Goal: Task Accomplishment & Management: Manage account settings

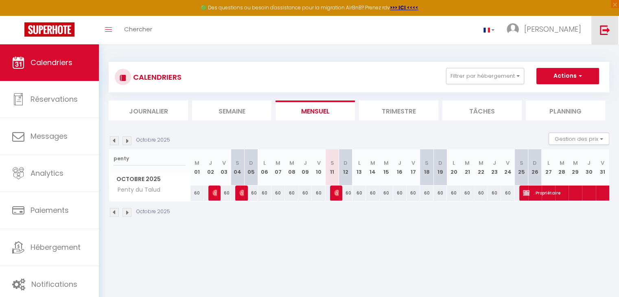
click at [606, 31] on img at bounding box center [605, 30] width 10 height 10
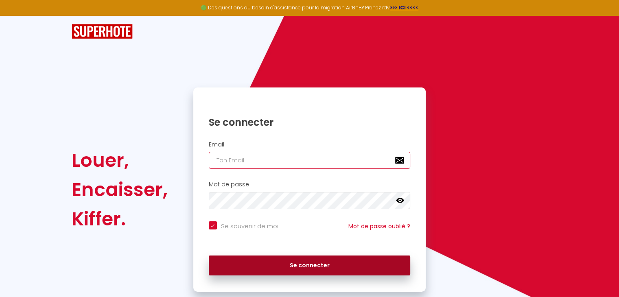
type input "[PERSON_NAME][EMAIL_ADDRESS][DOMAIN_NAME]"
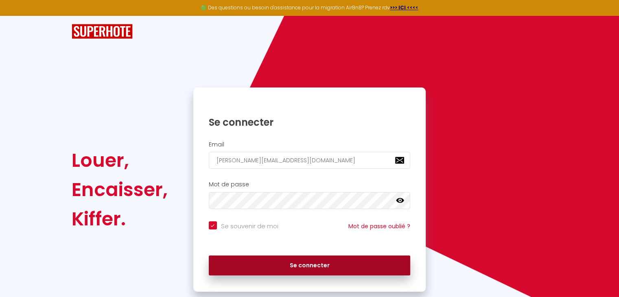
click at [317, 265] on button "Se connecter" at bounding box center [310, 265] width 202 height 20
checkbox input "true"
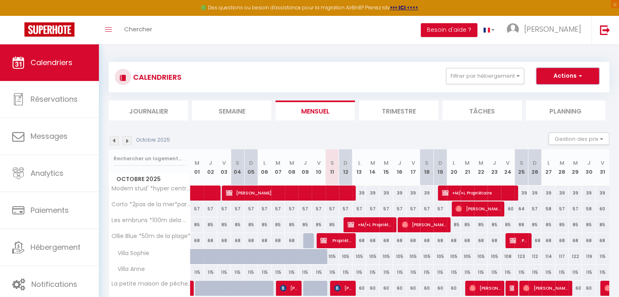
click at [548, 81] on button "Actions" at bounding box center [567, 76] width 63 height 16
click at [599, 35] on link at bounding box center [604, 30] width 27 height 28
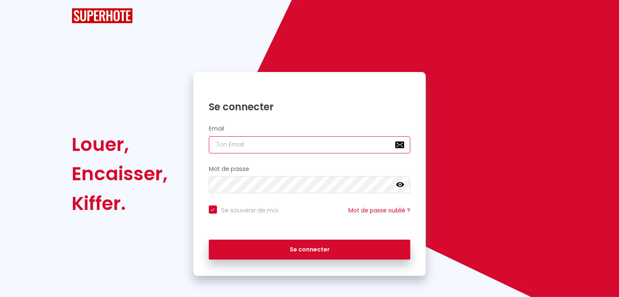
type input "[PERSON_NAME][EMAIL_ADDRESS][DOMAIN_NAME]"
checkbox input "true"
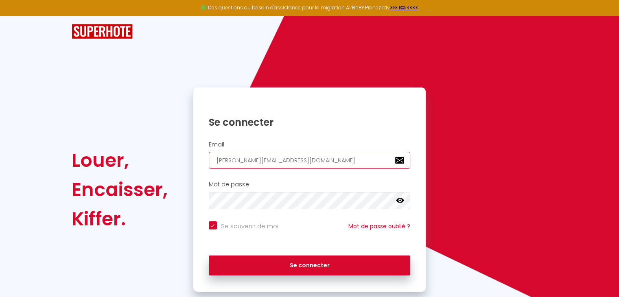
click at [370, 157] on input "[PERSON_NAME][EMAIL_ADDRESS][DOMAIN_NAME]" at bounding box center [310, 160] width 202 height 17
type input "[PERSON_NAME][EMAIL_ADDRESS][DOMAIN_NAME]"
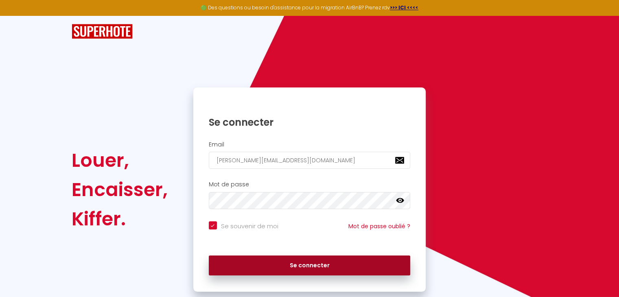
click at [327, 267] on button "Se connecter" at bounding box center [310, 265] width 202 height 20
checkbox input "true"
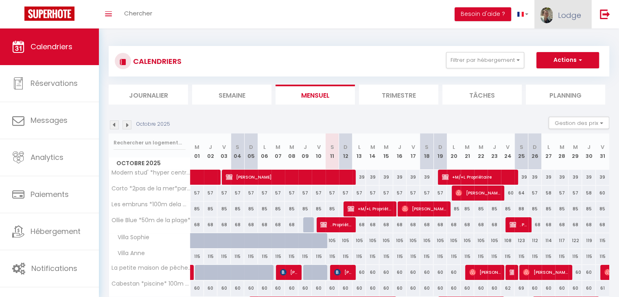
click at [570, 15] on span "Lodge" at bounding box center [569, 15] width 23 height 10
click at [572, 52] on link "Équipe" at bounding box center [558, 55] width 60 height 14
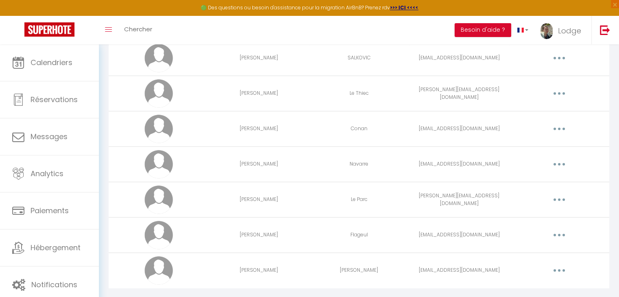
scroll to position [2172, 0]
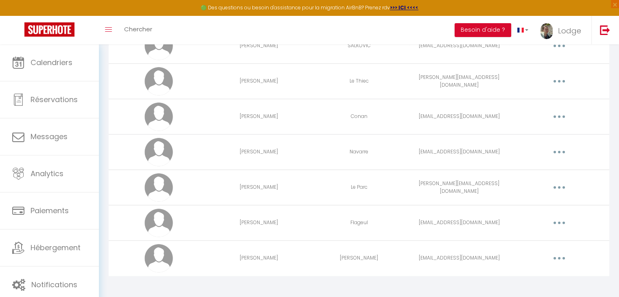
click at [555, 181] on button "button" at bounding box center [559, 187] width 23 height 13
click at [530, 199] on link "Editer" at bounding box center [538, 206] width 60 height 14
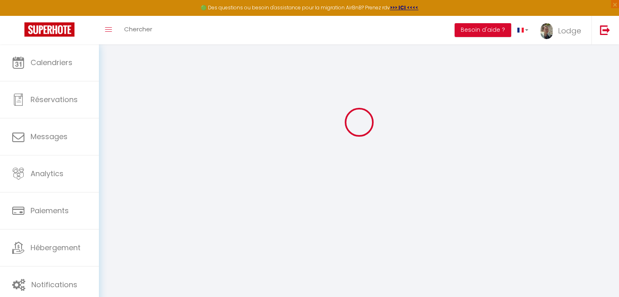
type input "[PERSON_NAME]"
type input "Le Parc"
type input "[PERSON_NAME][EMAIL_ADDRESS][DOMAIN_NAME]"
type textarea "[URL][DOMAIN_NAME]"
checkbox input "false"
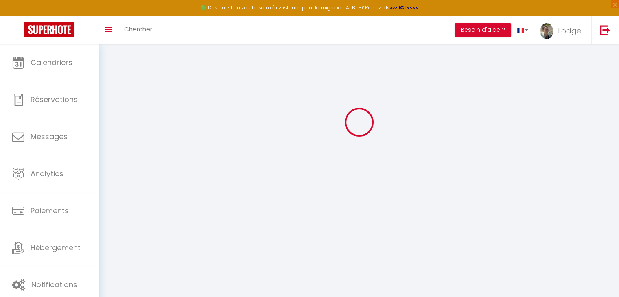
checkbox input "false"
checkbox input "true"
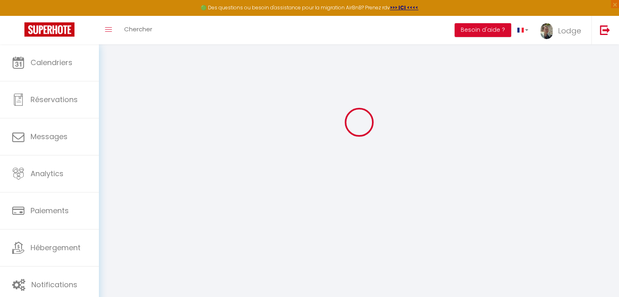
checkbox input "true"
checkbox input "false"
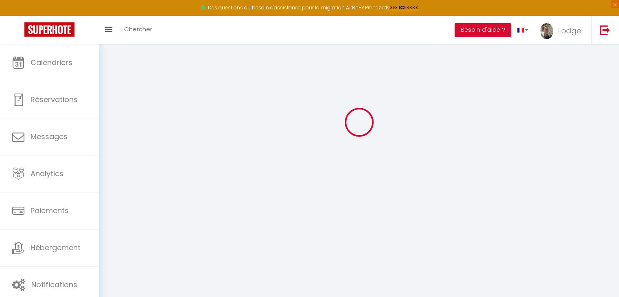
checkbox input "false"
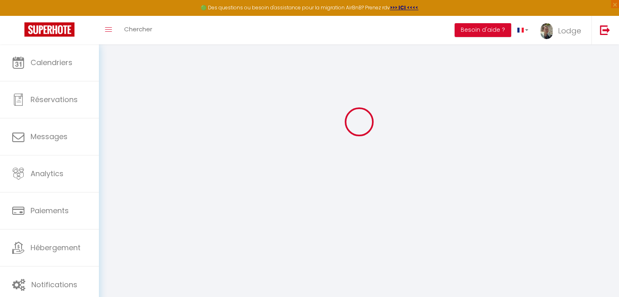
select select
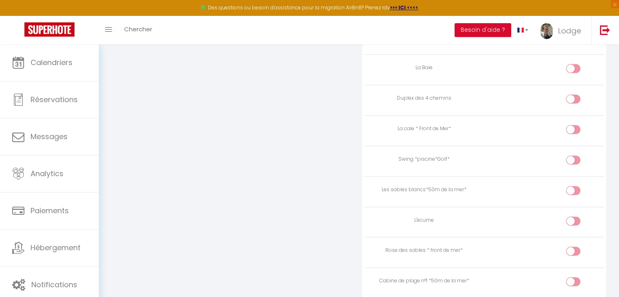
scroll to position [1192, 0]
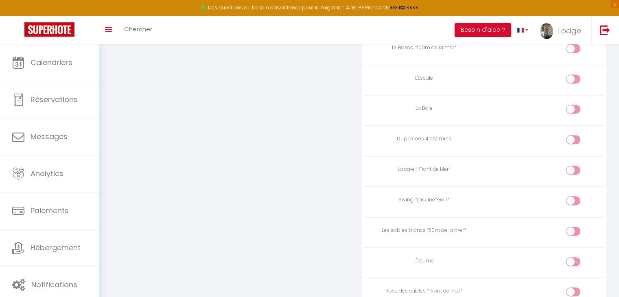
click at [573, 135] on input "checkbox" at bounding box center [580, 141] width 14 height 12
checkbox input "true"
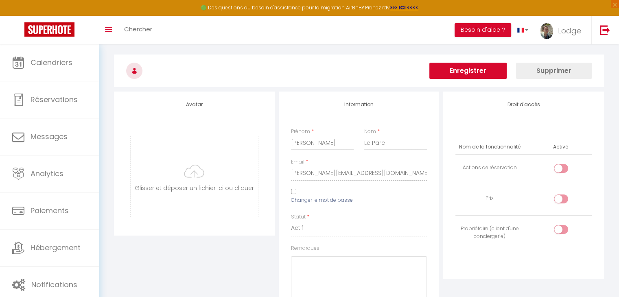
scroll to position [0, 0]
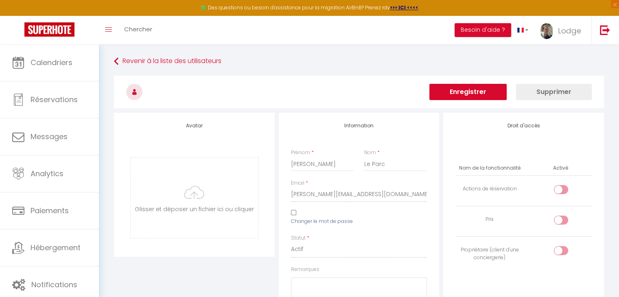
click at [490, 89] on button "Enregistrer" at bounding box center [467, 92] width 77 height 16
